Goal: Task Accomplishment & Management: Manage account settings

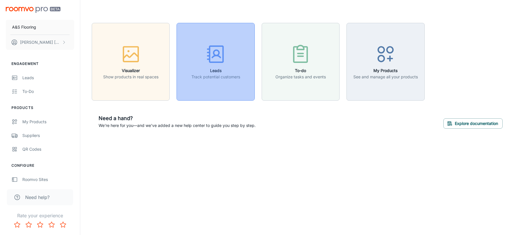
click at [202, 79] on p "Track potential customers" at bounding box center [215, 77] width 49 height 6
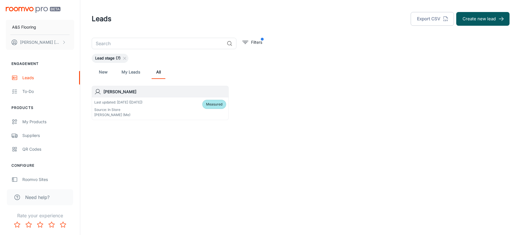
click at [128, 72] on link "My Leads" at bounding box center [130, 72] width 19 height 14
click at [142, 103] on p "Last updated: [DATE] ([DATE])" at bounding box center [118, 102] width 48 height 5
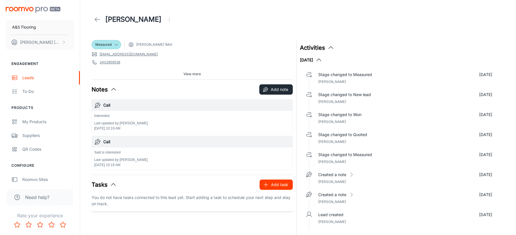
click at [280, 185] on button "Add task" at bounding box center [276, 185] width 33 height 10
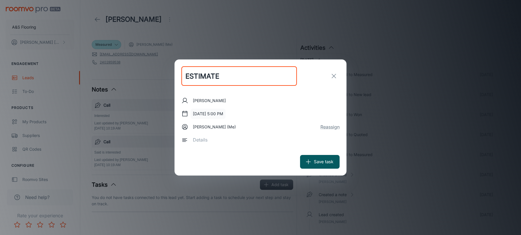
type input "ESTIMATE"
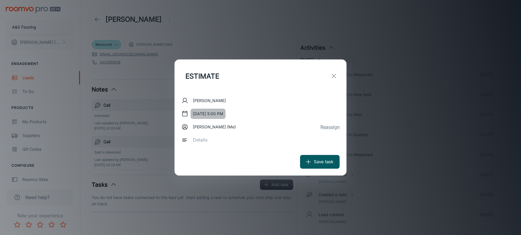
click at [213, 114] on button "[DATE] 5:00 PM" at bounding box center [207, 114] width 35 height 10
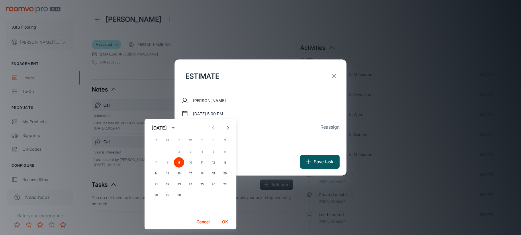
click at [256, 121] on div "[PERSON_NAME] [DATE] 5:00 PM [PERSON_NAME] (Me) Reassign x ​" at bounding box center [260, 121] width 158 height 56
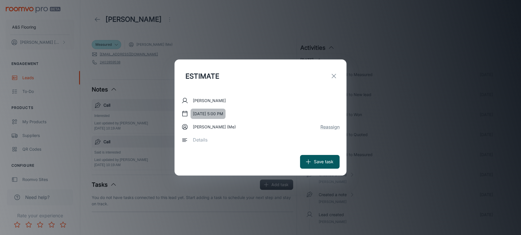
click at [221, 115] on button "[DATE] 5:00 PM" at bounding box center [207, 114] width 35 height 10
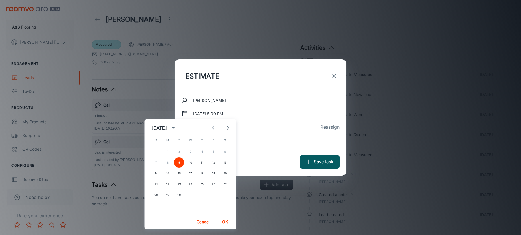
click at [283, 97] on div "[PERSON_NAME] [DATE] 5:00 PM [PERSON_NAME] (Me) Reassign x ​" at bounding box center [260, 121] width 158 height 56
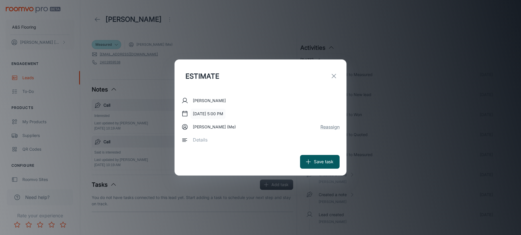
click at [225, 114] on button "[DATE] 5:00 PM" at bounding box center [207, 114] width 35 height 10
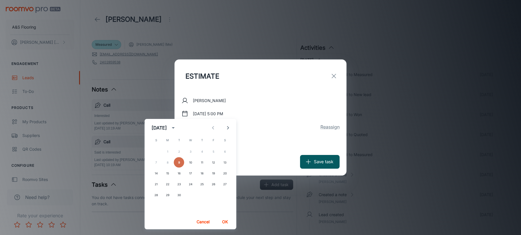
click at [178, 162] on button "9" at bounding box center [179, 163] width 10 height 10
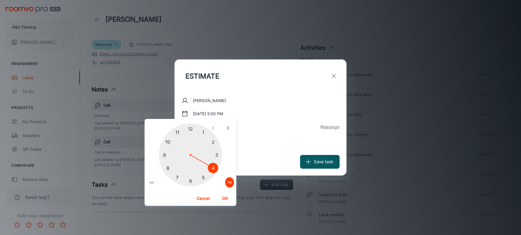
drag, startPoint x: 205, startPoint y: 177, endPoint x: 212, endPoint y: 171, distance: 9.5
click at [212, 171] on div at bounding box center [190, 155] width 63 height 63
click at [224, 199] on button "OK" at bounding box center [225, 199] width 18 height 10
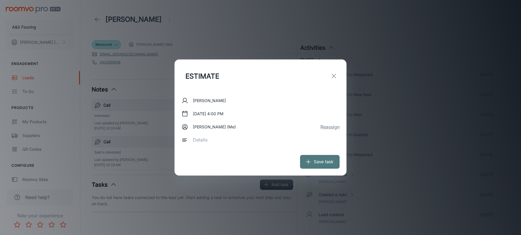
click at [326, 161] on button "Save task" at bounding box center [320, 162] width 40 height 14
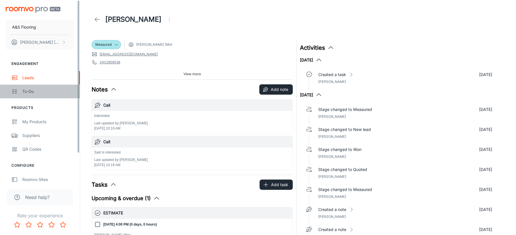
click at [25, 89] on div "To-do" at bounding box center [48, 92] width 52 height 6
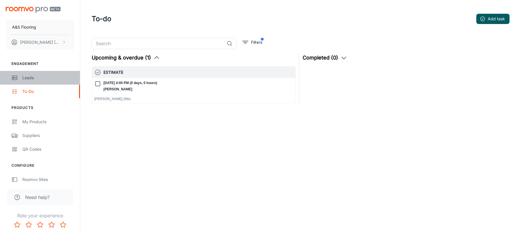
click at [33, 79] on div "Leads" at bounding box center [48, 78] width 52 height 6
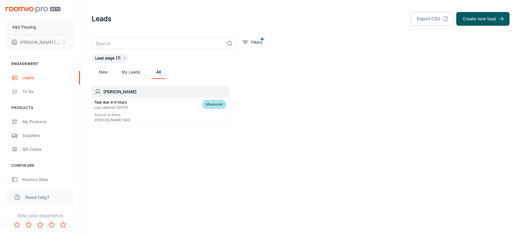
click at [152, 117] on div "Task due: In 0 hours Last updated: [DATE] Source: In Store [PERSON_NAME] (Me) M…" at bounding box center [160, 111] width 132 height 23
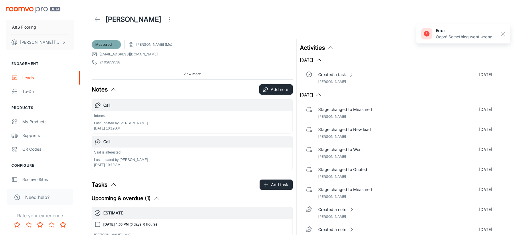
click at [115, 45] on icon at bounding box center [116, 44] width 5 height 5
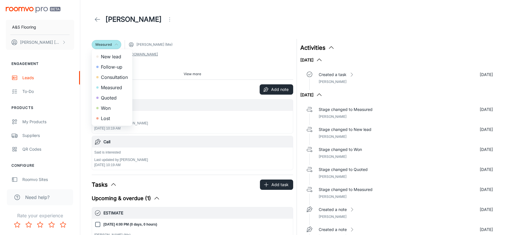
click at [175, 31] on div at bounding box center [260, 117] width 521 height 235
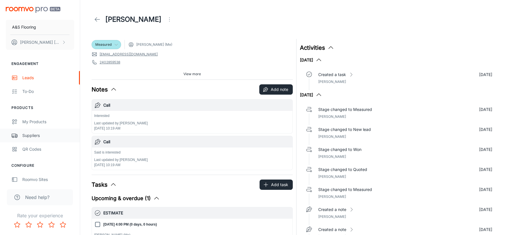
click at [39, 136] on div "Suppliers" at bounding box center [48, 136] width 52 height 6
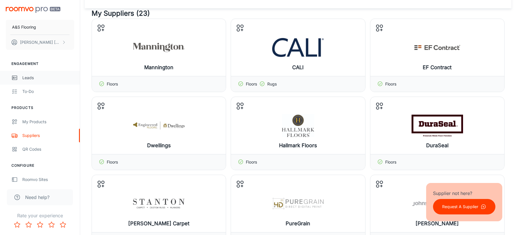
click at [29, 77] on div "Leads" at bounding box center [48, 78] width 52 height 6
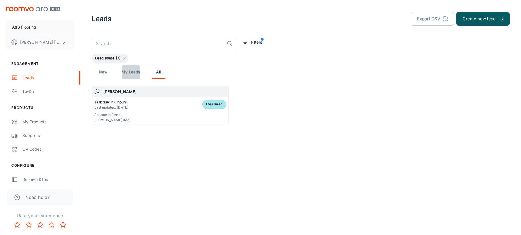
click at [131, 74] on link "My Leads" at bounding box center [130, 72] width 19 height 14
click at [157, 74] on link "All" at bounding box center [159, 72] width 14 height 14
